Goal: Obtain resource: Obtain resource

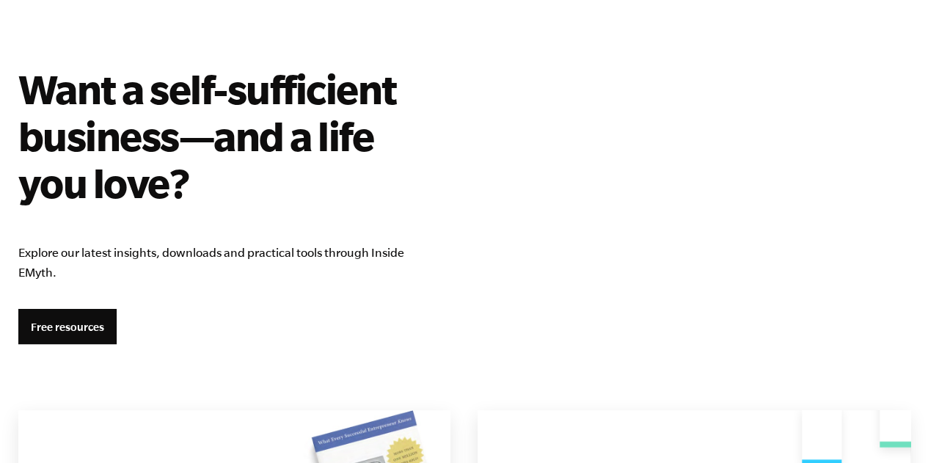
scroll to position [2585, 0]
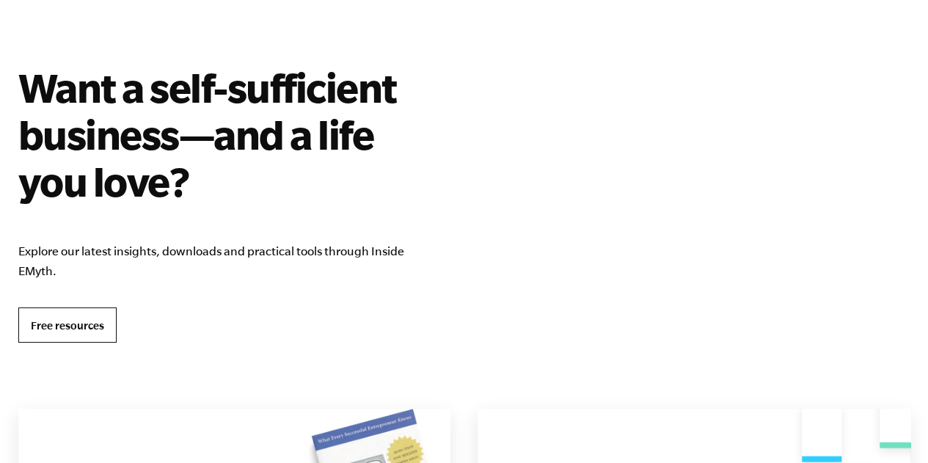
click at [54, 317] on link "Free resources" at bounding box center [67, 324] width 98 height 35
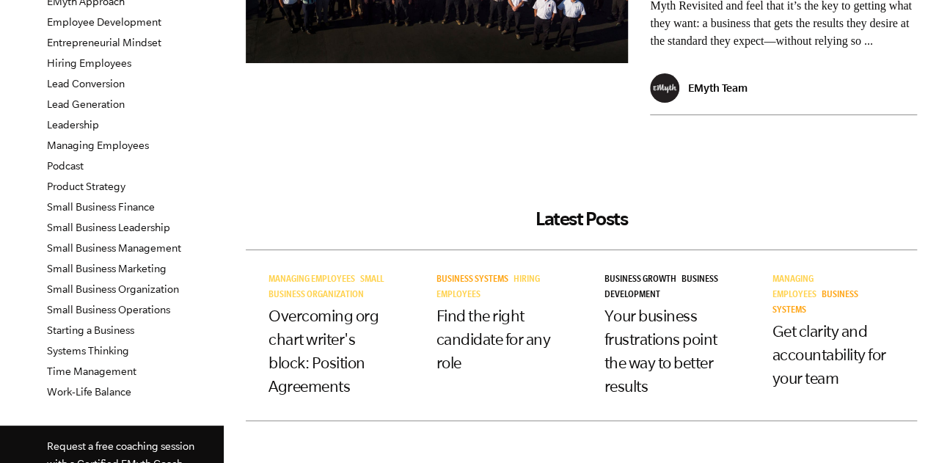
scroll to position [310, 0]
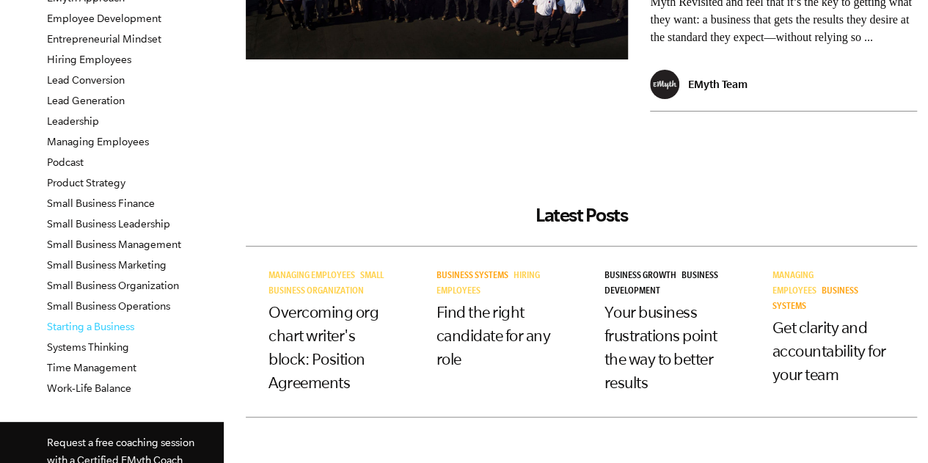
click at [104, 324] on link "Starting a Business" at bounding box center [90, 327] width 87 height 12
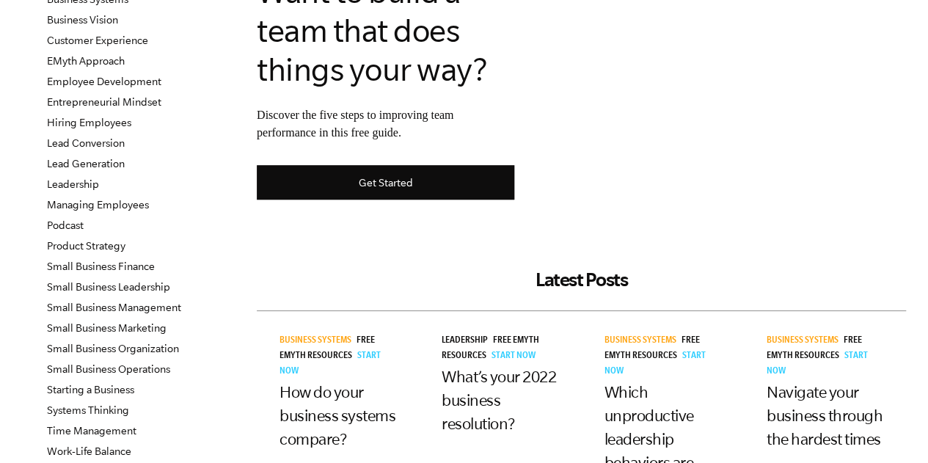
scroll to position [247, 0]
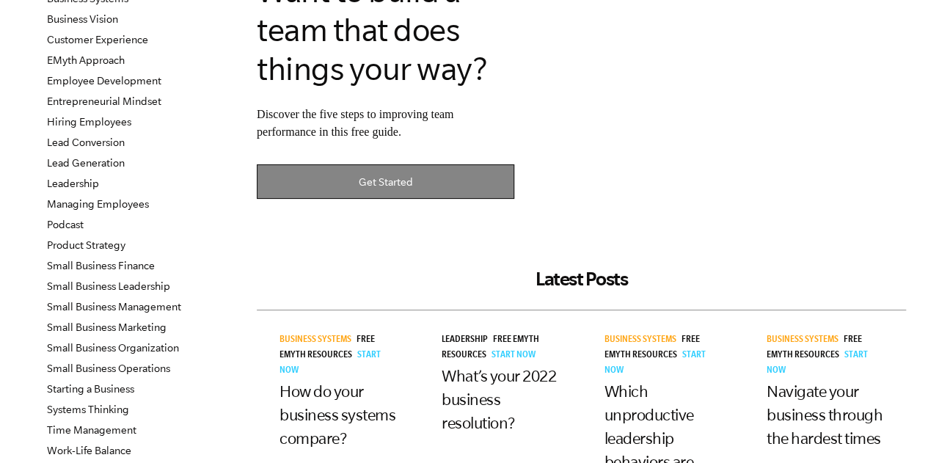
click at [370, 187] on link "Get Started" at bounding box center [386, 181] width 258 height 34
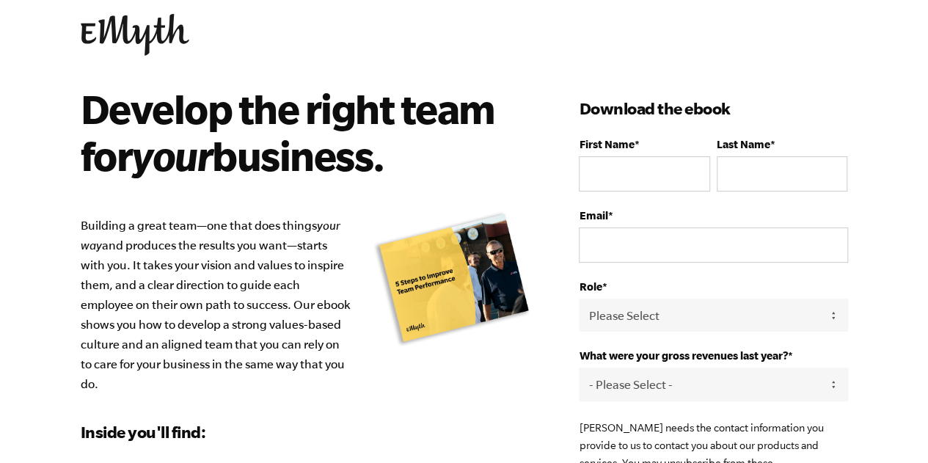
scroll to position [31, 0]
click at [610, 180] on input "First Name *" at bounding box center [644, 173] width 131 height 35
type input "Rush"
click at [735, 171] on input "Last Name *" at bounding box center [782, 173] width 131 height 35
type input "Bar"
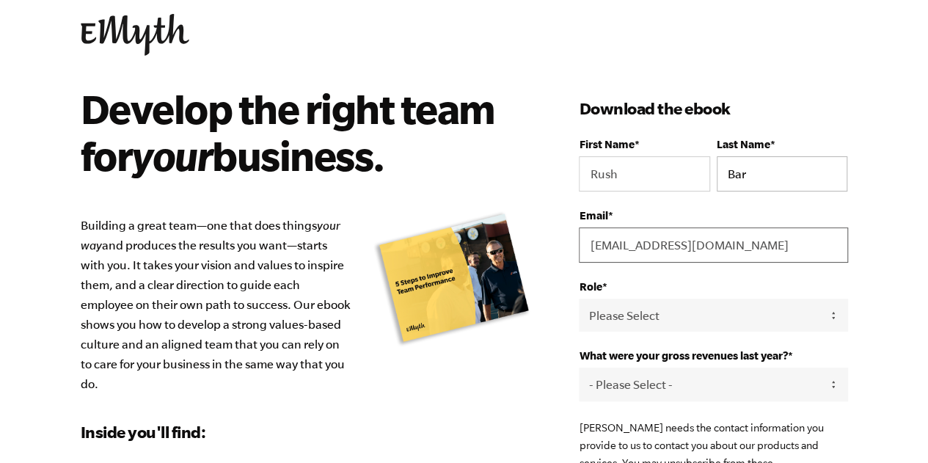
type input "rush2rusha@gmail.com"
click at [649, 310] on select "Please Select Owner Partner / Co-Owner Executive Employee / Other" at bounding box center [713, 315] width 269 height 33
select select "Owner"
click at [579, 299] on select "Please Select Owner Partner / Co-Owner Executive Employee / Other" at bounding box center [713, 315] width 269 height 33
click at [616, 384] on select "- Please Select - 0-75K 76-150K 151-275K 276-500K 501-750K 751-1M 1-2.5M 2.5-5M…" at bounding box center [713, 384] width 269 height 33
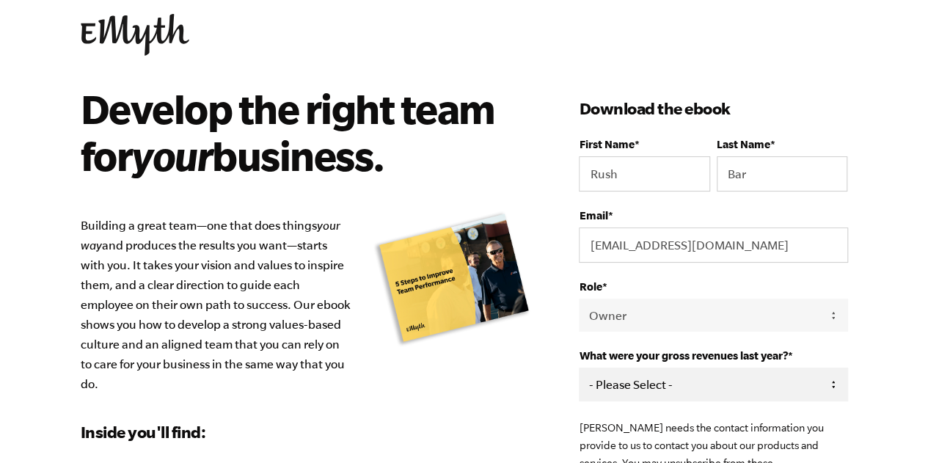
select select "276-500K"
click at [579, 368] on select "- Please Select - 0-75K 76-150K 151-275K 276-500K 501-750K 751-1M 1-2.5M 2.5-5M…" at bounding box center [713, 384] width 269 height 33
click at [534, 388] on div "Develop the right team for your business. Building a great team—one that does t…" at bounding box center [330, 347] width 499 height 525
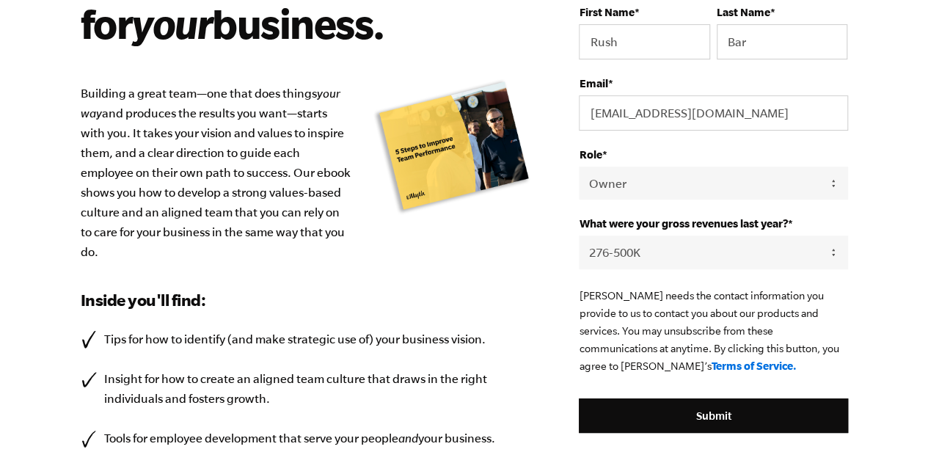
scroll to position [169, 0]
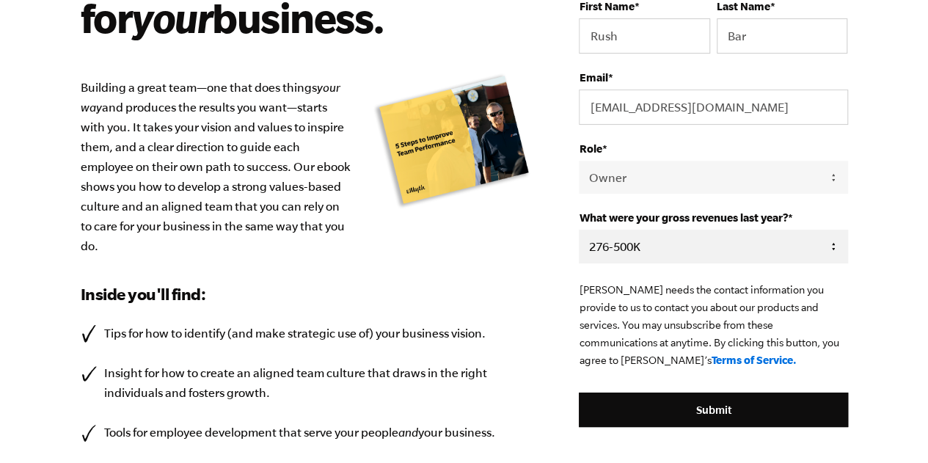
click at [594, 244] on select "- Please Select - 0-75K 76-150K 151-275K 276-500K 501-750K 751-1M 1-2.5M 2.5-5M…" at bounding box center [713, 246] width 269 height 33
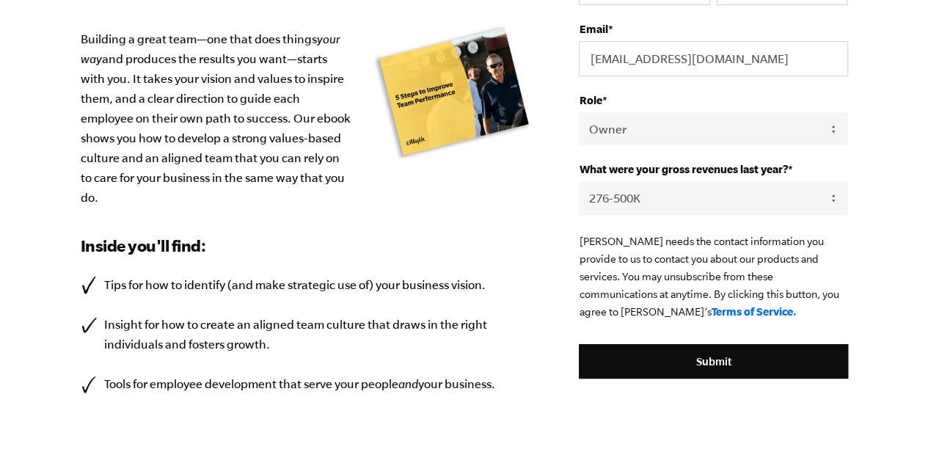
scroll to position [218, 0]
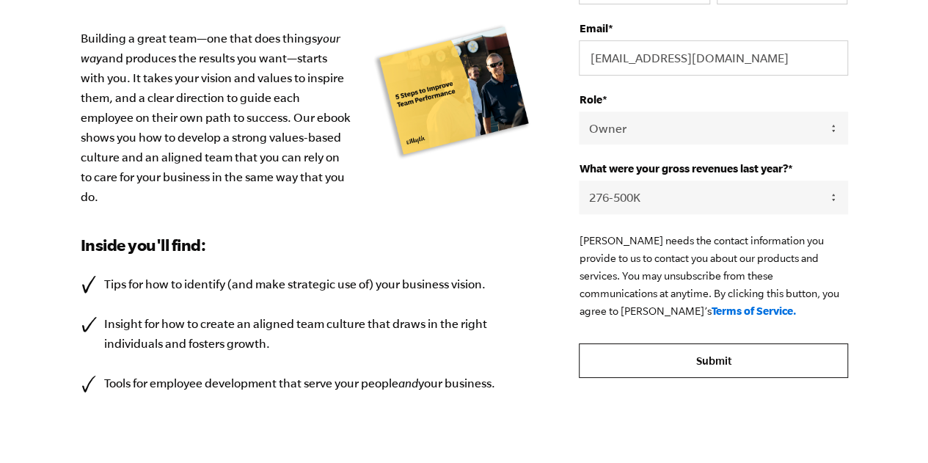
click at [707, 353] on input "Submit" at bounding box center [713, 360] width 269 height 35
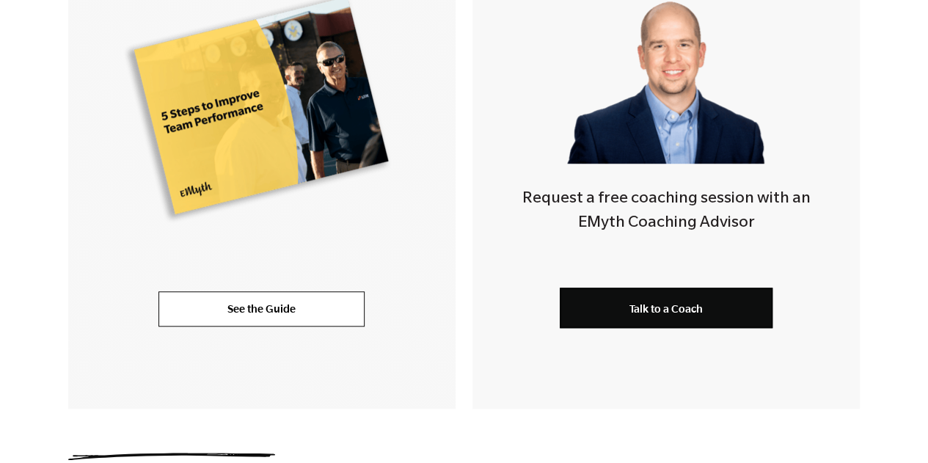
scroll to position [481, 0]
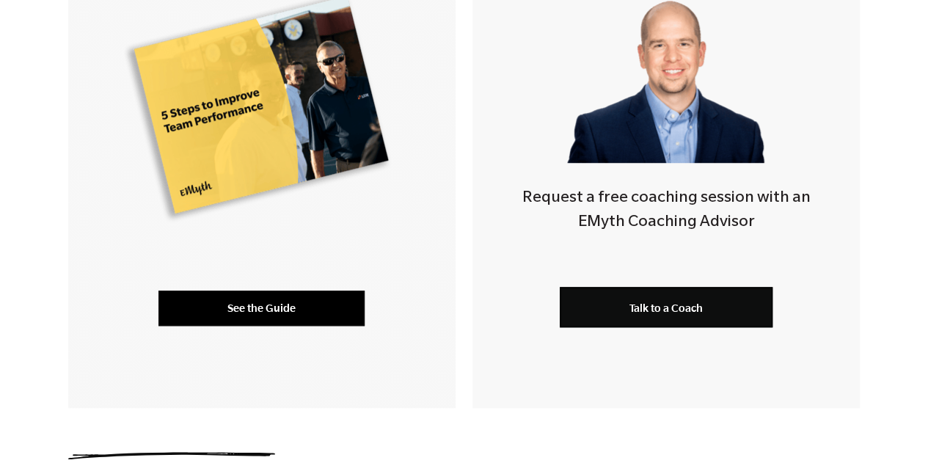
click at [275, 294] on link "See the Guide" at bounding box center [261, 308] width 206 height 35
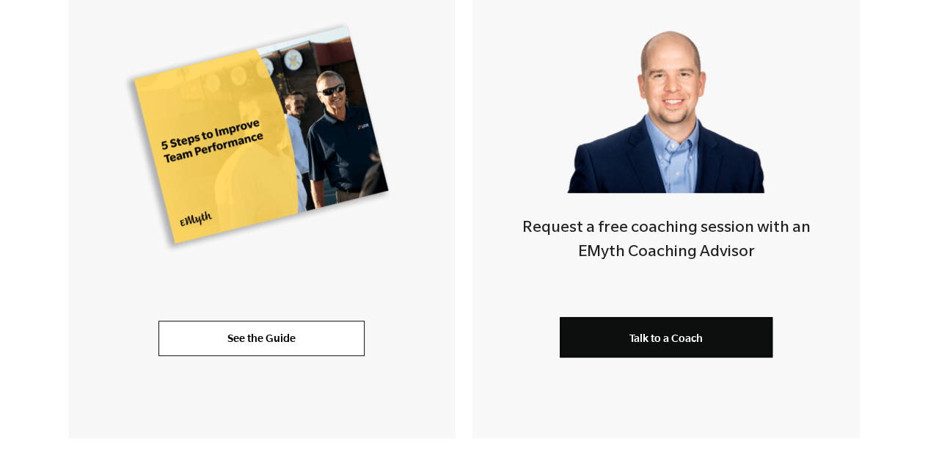
scroll to position [0, 0]
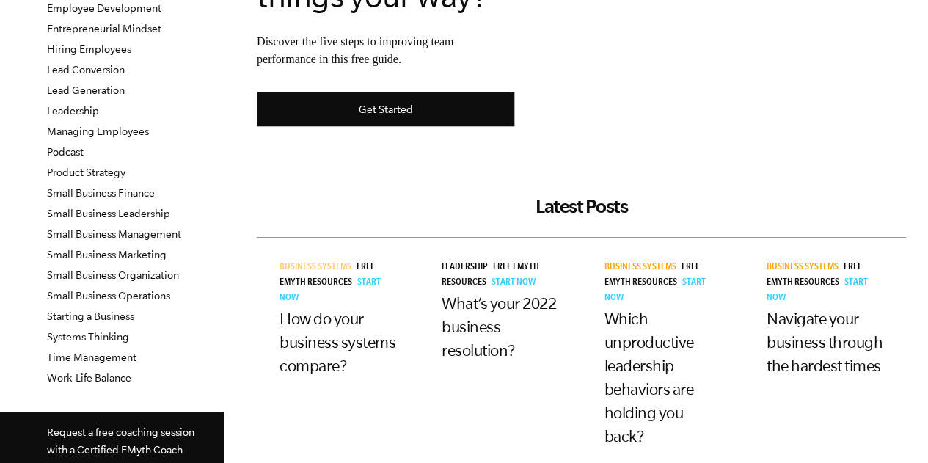
scroll to position [321, 0]
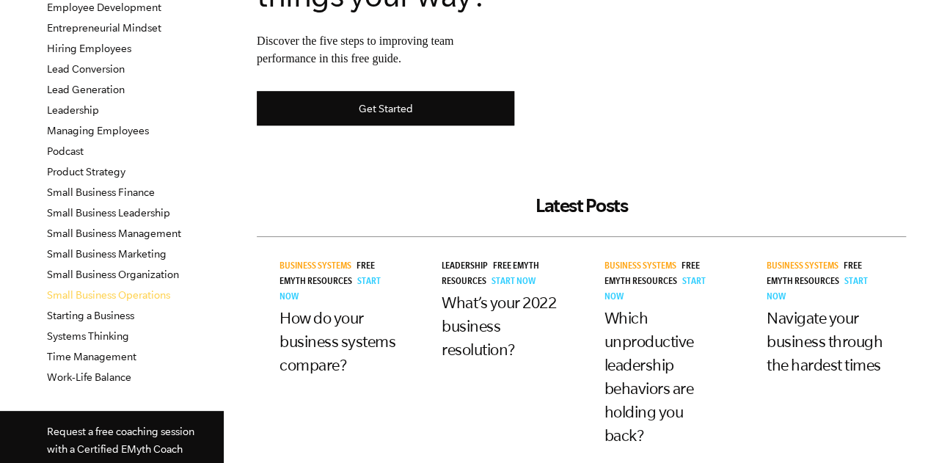
click at [109, 296] on link "Small Business Operations" at bounding box center [108, 295] width 123 height 12
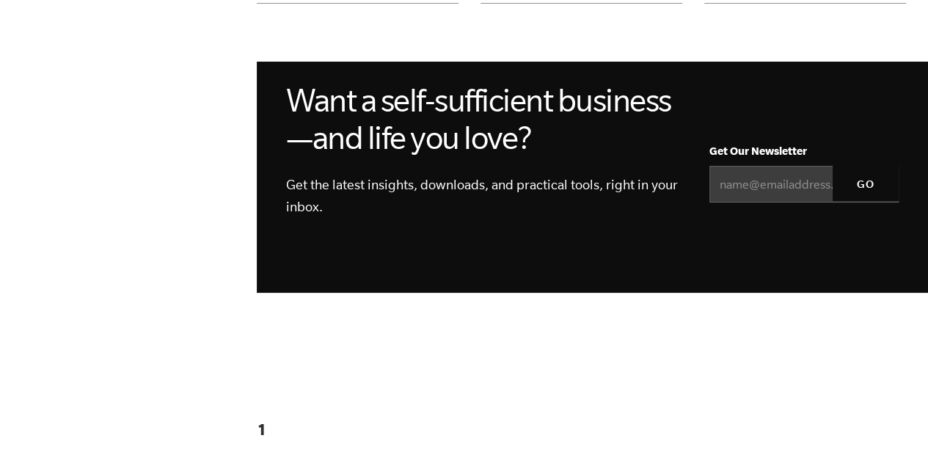
scroll to position [1624, 0]
